Goal: Task Accomplishment & Management: Manage account settings

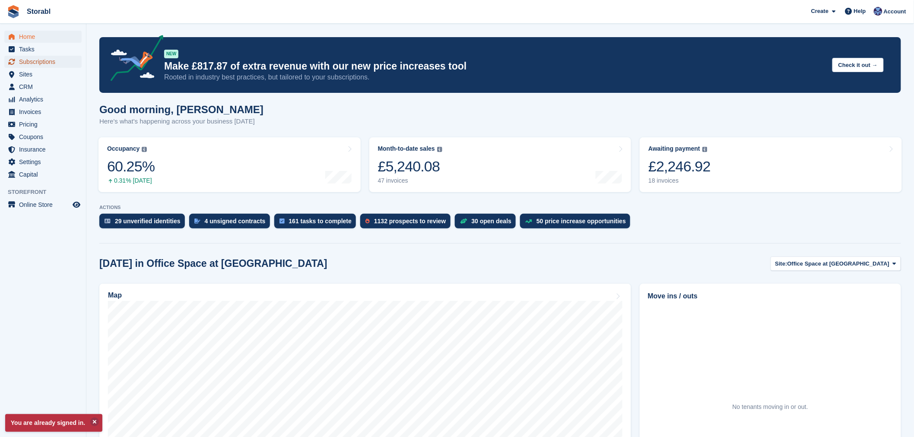
click at [37, 65] on span "Subscriptions" at bounding box center [45, 62] width 52 height 12
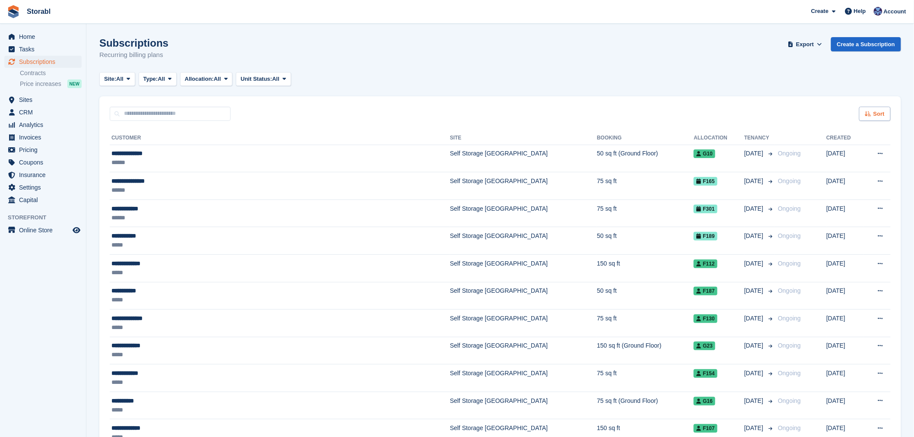
click at [879, 110] on span "Sort" at bounding box center [878, 114] width 11 height 9
click at [836, 166] on span "Move in date" at bounding box center [838, 168] width 35 height 7
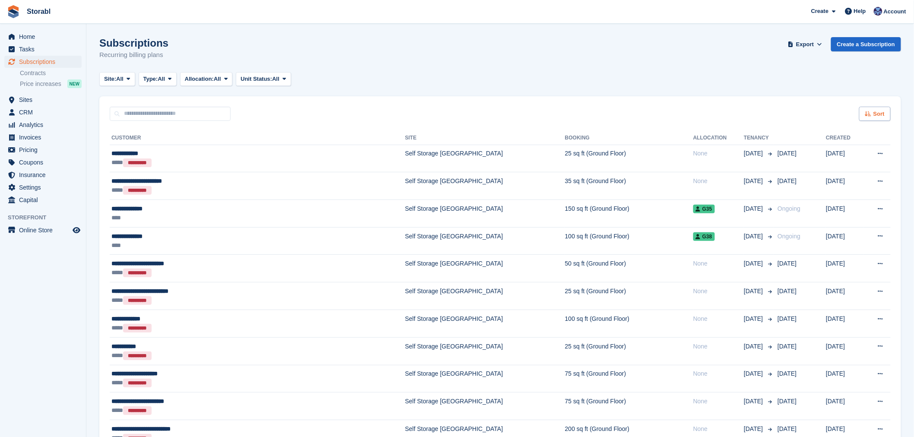
click at [878, 114] on span "Sort" at bounding box center [878, 114] width 11 height 9
click at [845, 213] on span "Move in (newest first)" at bounding box center [851, 214] width 62 height 7
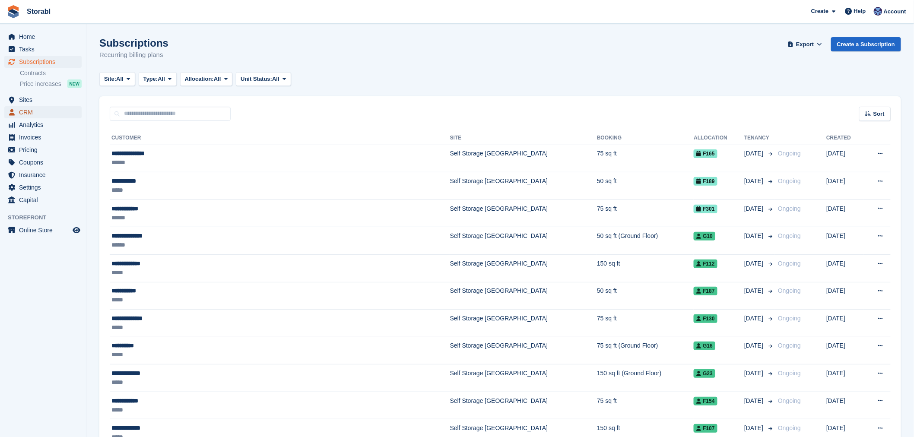
click at [39, 107] on span "CRM" at bounding box center [45, 112] width 52 height 12
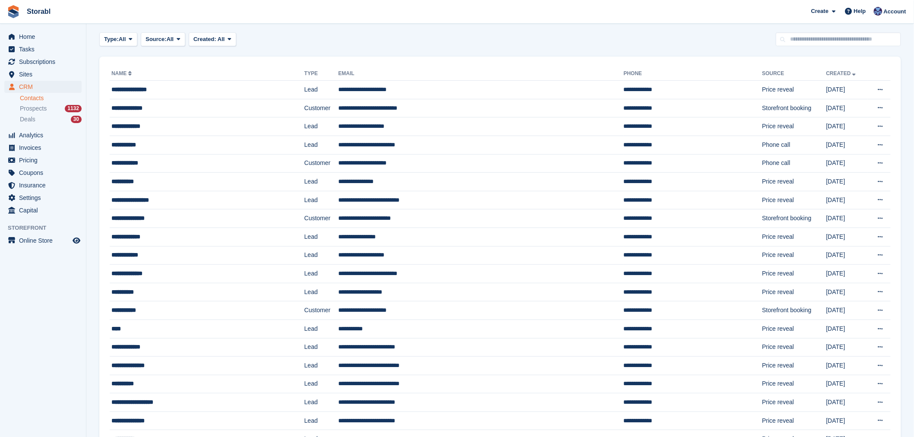
scroll to position [48, 0]
